Goal: Task Accomplishment & Management: Complete application form

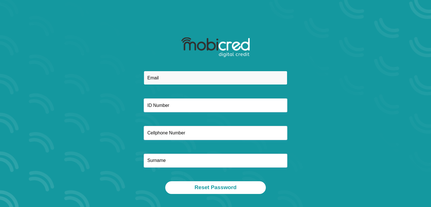
click at [179, 76] on input "email" at bounding box center [216, 78] width 144 height 14
type input "[EMAIL_ADDRESS][DOMAIN_NAME]"
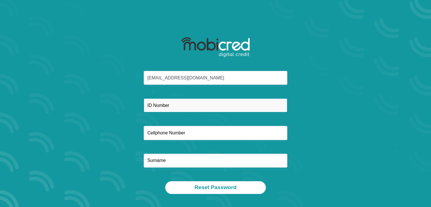
click at [200, 101] on input "text" at bounding box center [216, 105] width 144 height 14
type input "8803225235083"
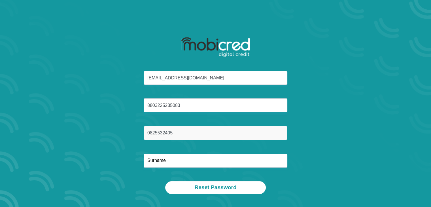
type input "0825532405"
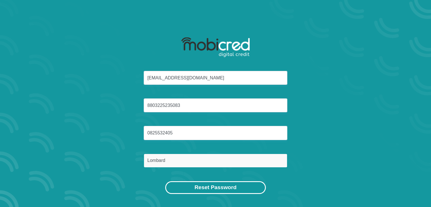
type input "Lombard"
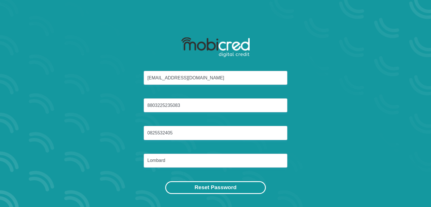
click at [230, 185] on button "Reset Password" at bounding box center [215, 187] width 100 height 13
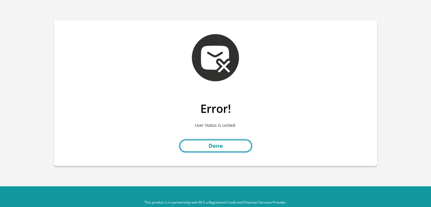
click at [241, 141] on link "Done" at bounding box center [215, 145] width 73 height 13
